Goal: Information Seeking & Learning: Learn about a topic

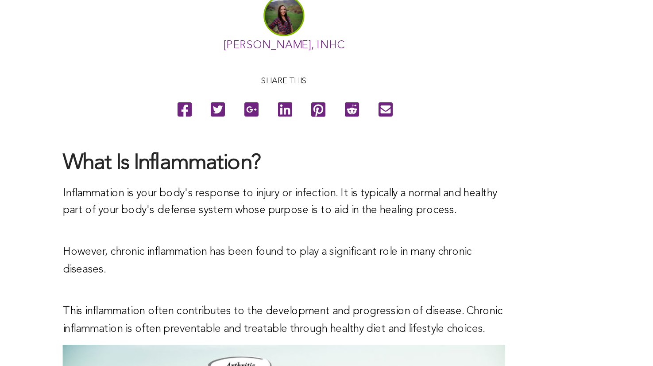
scroll to position [452, 0]
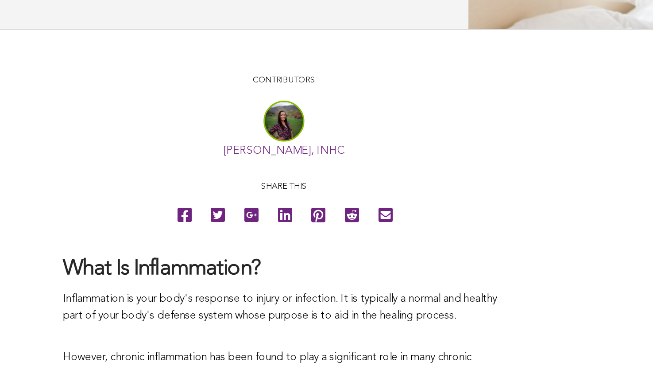
scroll to position [378, 0]
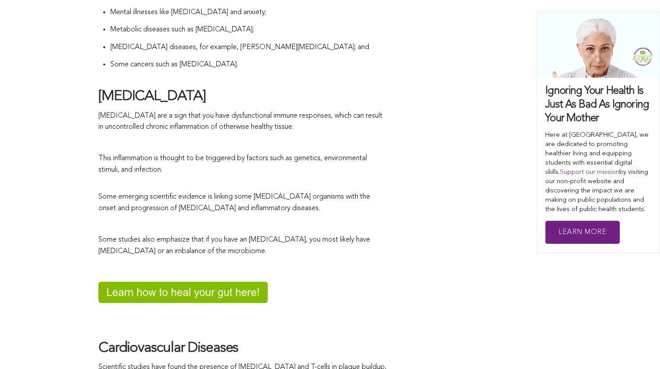
scroll to position [1349, 0]
